Goal: Find specific page/section: Find specific page/section

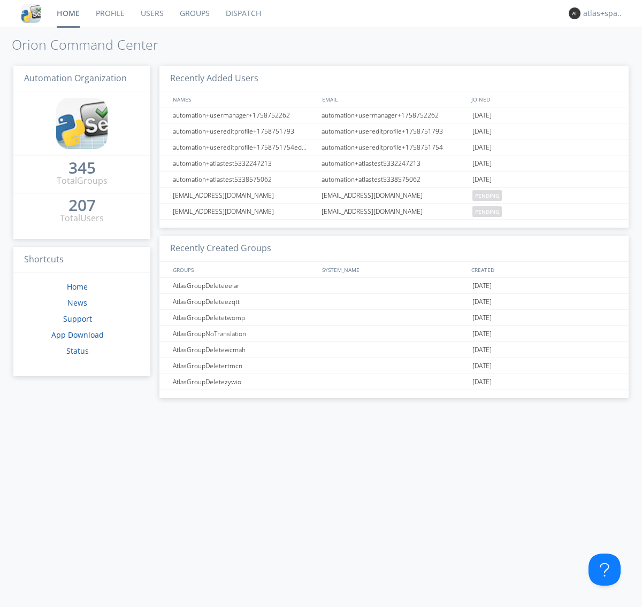
click at [242, 13] on link "Dispatch" at bounding box center [243, 13] width 51 height 27
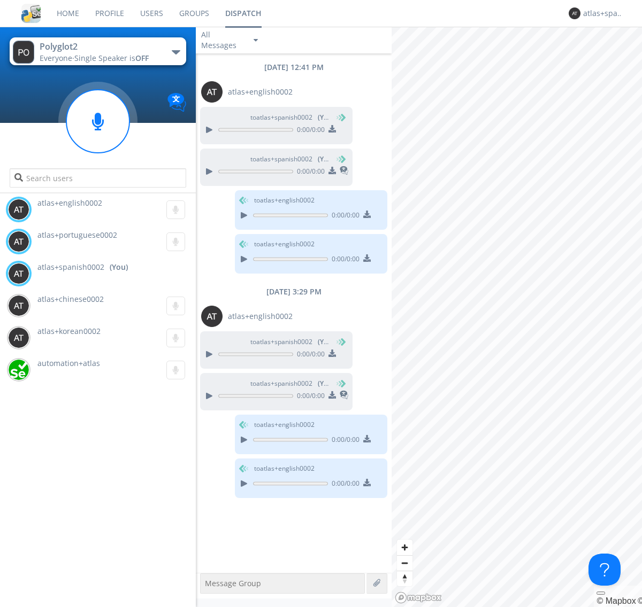
click at [175, 52] on div "button" at bounding box center [176, 52] width 9 height 4
click at [0, 0] on span "Polyglot3" at bounding box center [0, 0] width 0 height 0
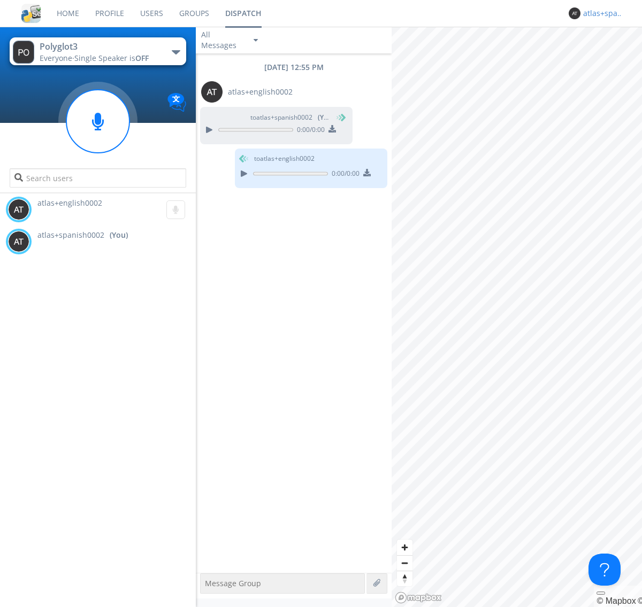
click at [600, 13] on div "atlas+spanish0002" at bounding box center [603, 13] width 40 height 11
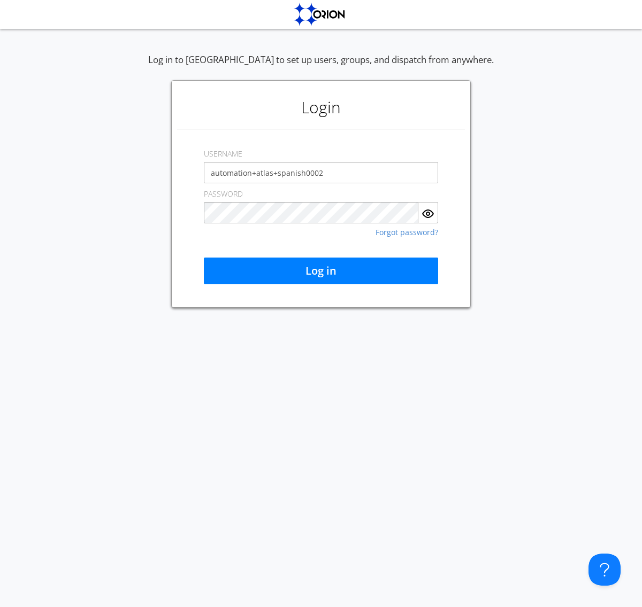
type input "automation+atlas+spanish0002"
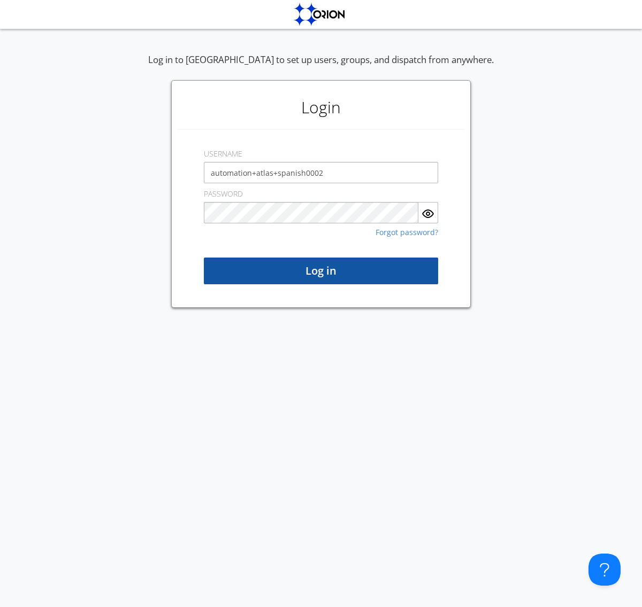
click at [321, 271] on button "Log in" at bounding box center [321, 271] width 234 height 27
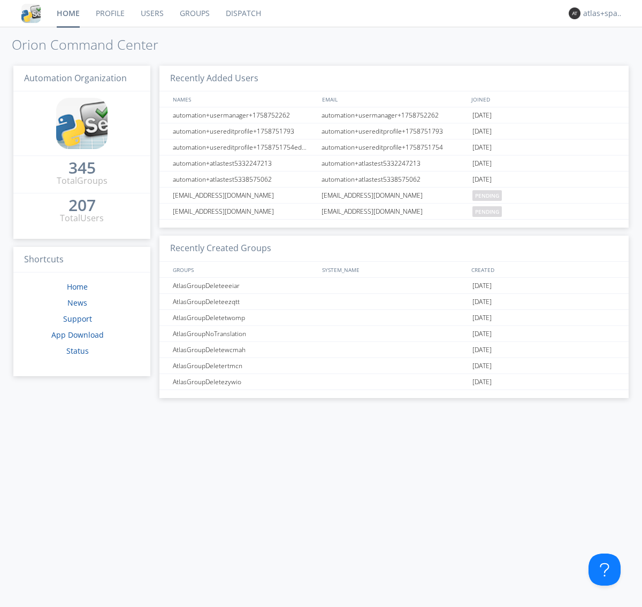
click at [242, 13] on link "Dispatch" at bounding box center [243, 13] width 51 height 27
